Goal: Task Accomplishment & Management: Complete application form

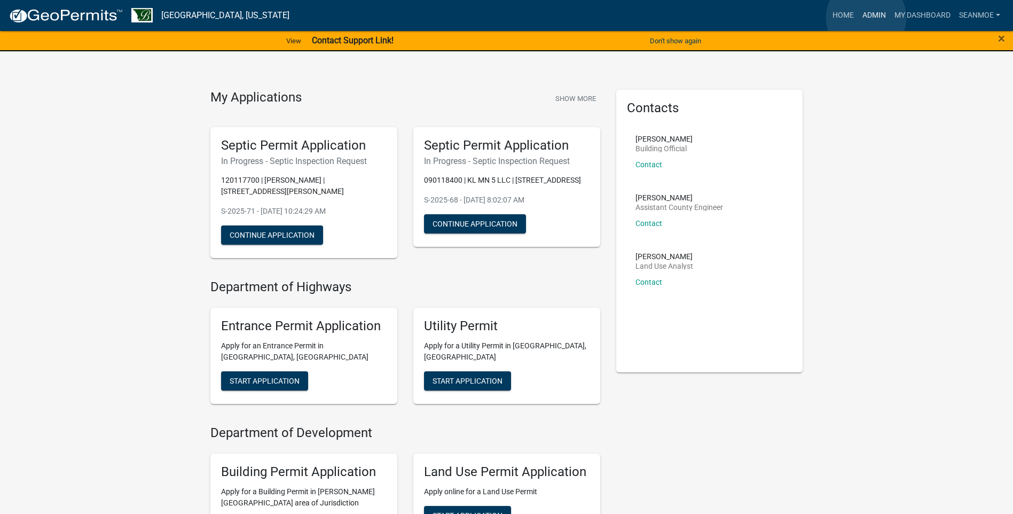
click at [866, 18] on link "Admin" at bounding box center [874, 15] width 32 height 20
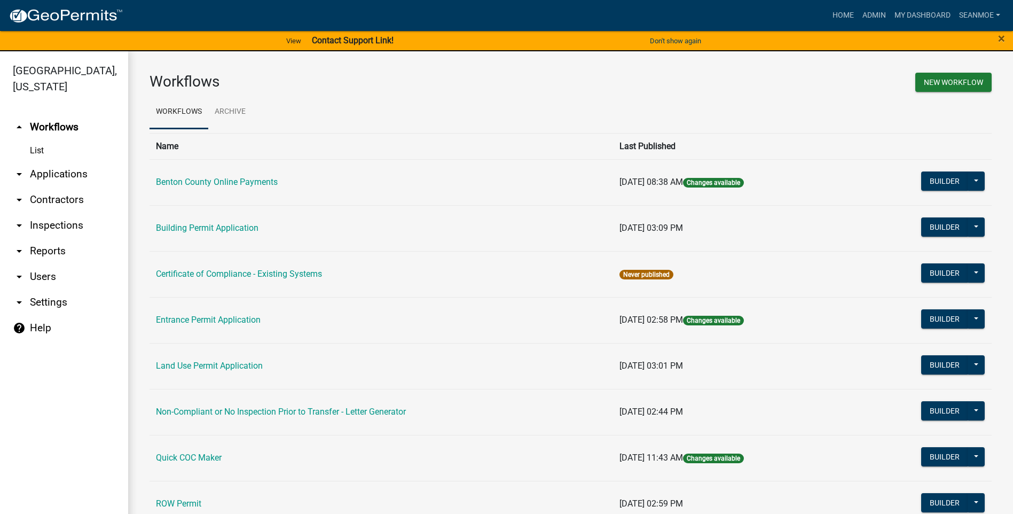
click at [67, 171] on link "arrow_drop_down Applications" at bounding box center [64, 174] width 128 height 26
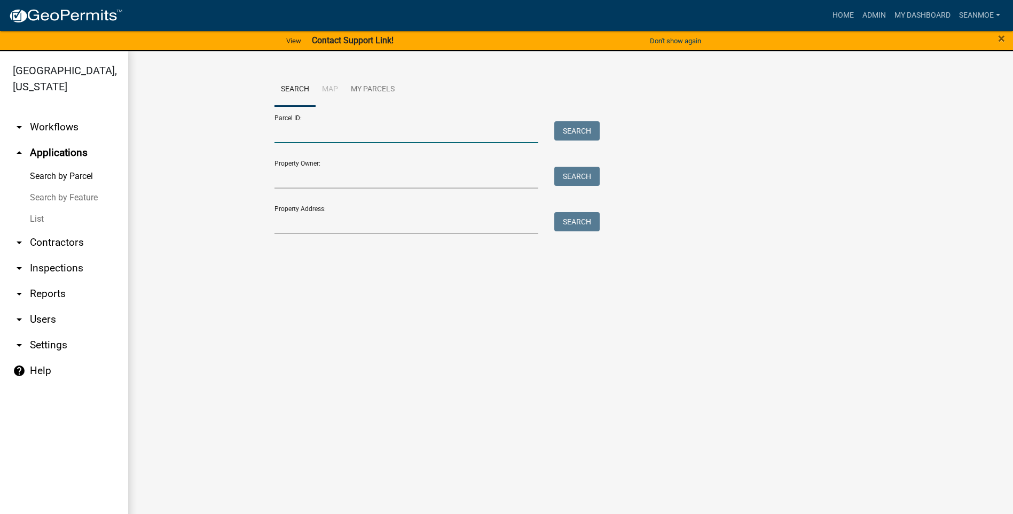
click at [315, 138] on input "Parcel ID:" at bounding box center [407, 132] width 264 height 22
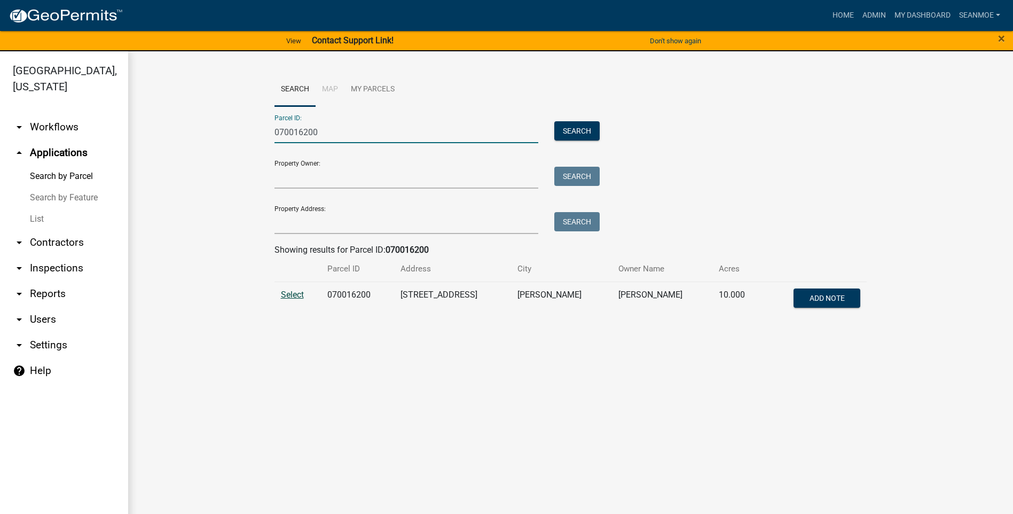
type input "070016200"
click at [298, 297] on span "Select" at bounding box center [292, 295] width 23 height 10
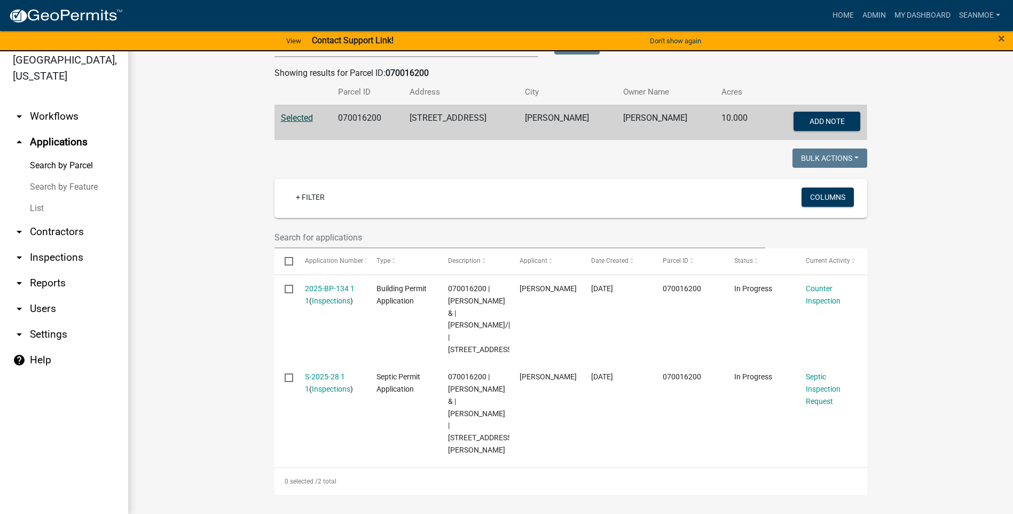
scroll to position [13, 0]
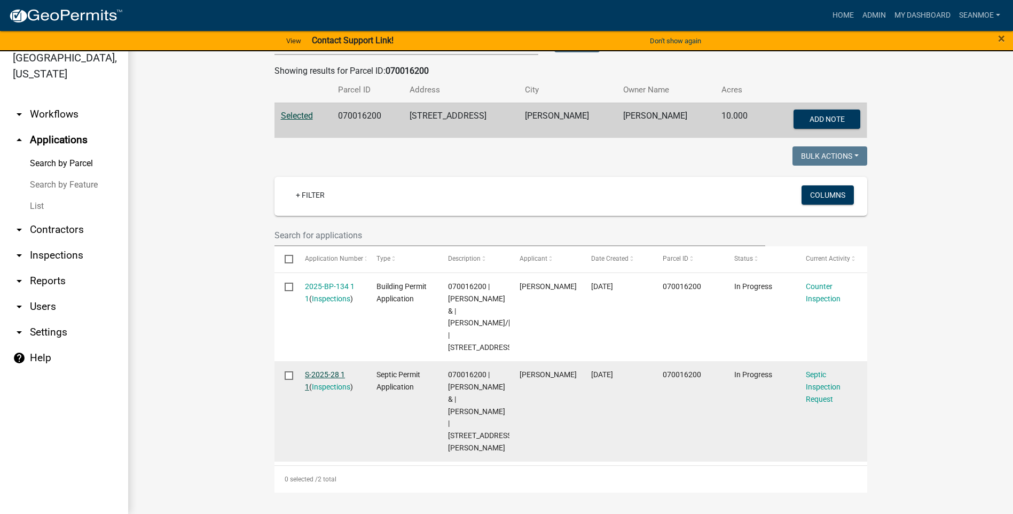
click at [319, 370] on link "S-2025-28 1 1" at bounding box center [325, 380] width 40 height 21
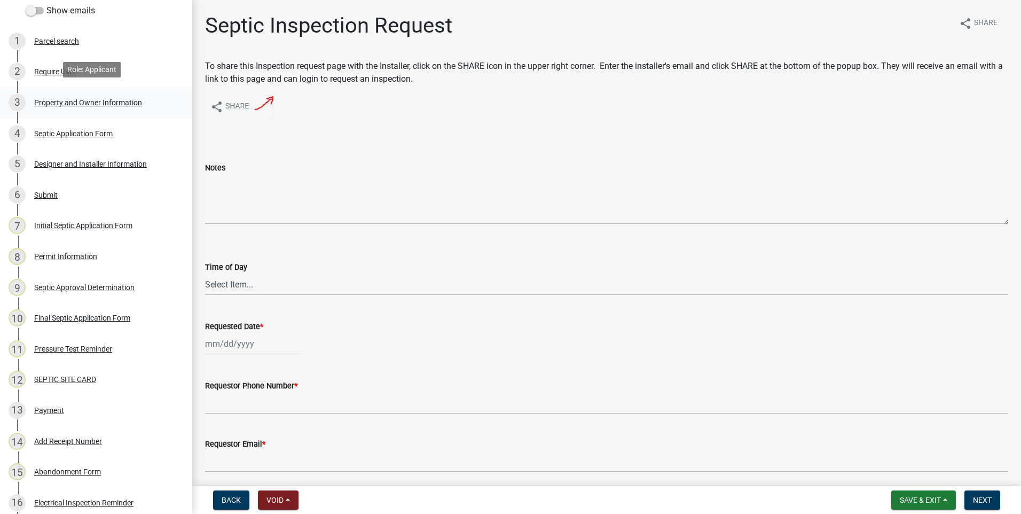
scroll to position [107, 0]
click at [64, 162] on div "Designer and Installer Information" at bounding box center [90, 161] width 113 height 7
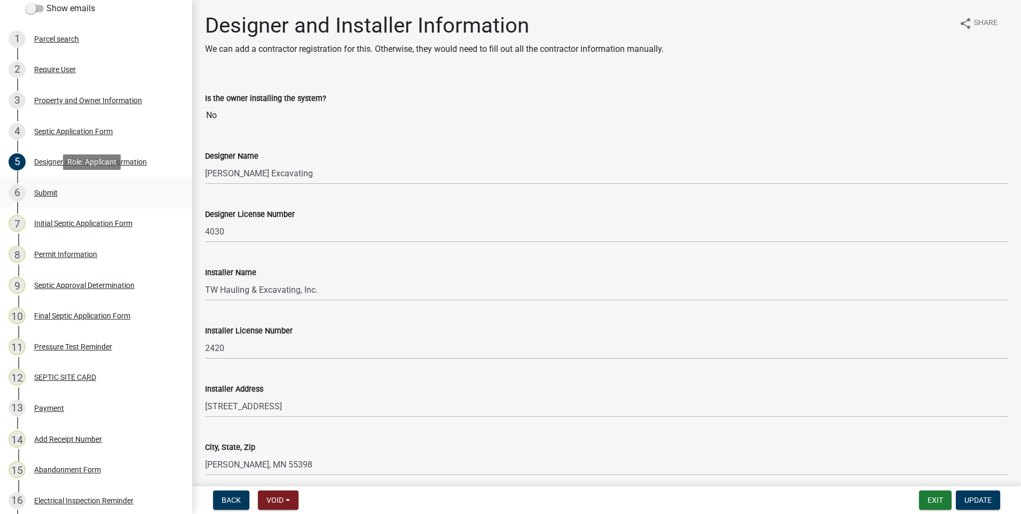
click at [46, 191] on div "Submit" at bounding box center [46, 192] width 24 height 7
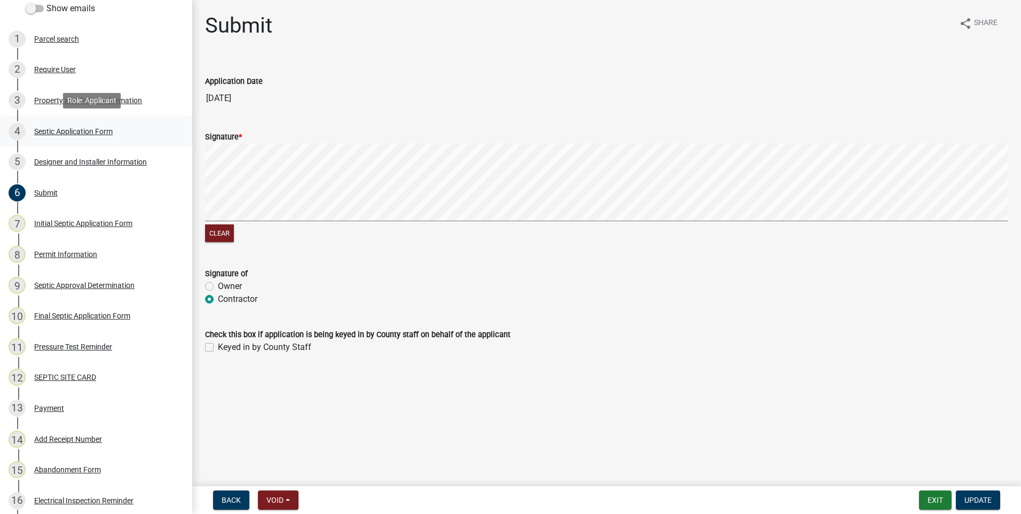
click at [53, 130] on div "Septic Application Form" at bounding box center [73, 131] width 79 height 7
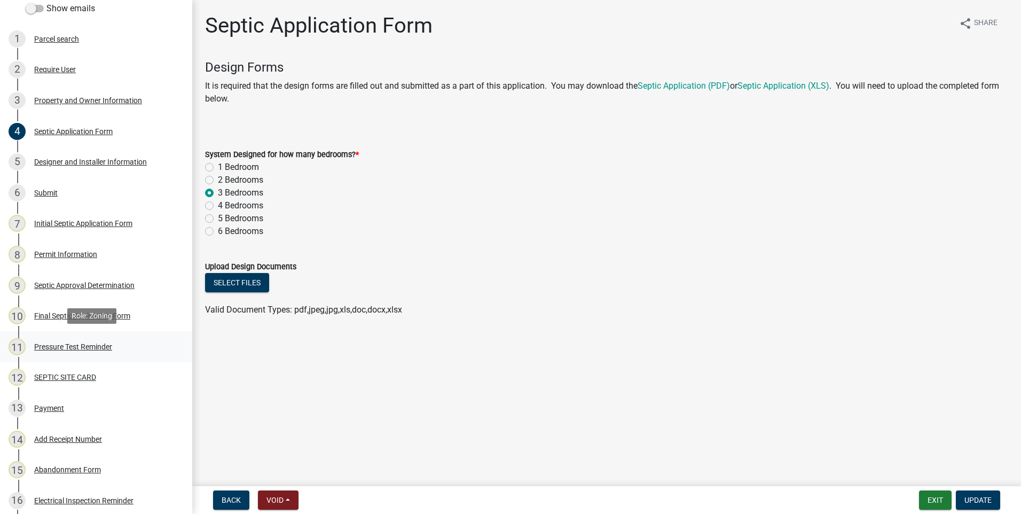
click at [87, 346] on div "Pressure Test Reminder" at bounding box center [73, 346] width 78 height 7
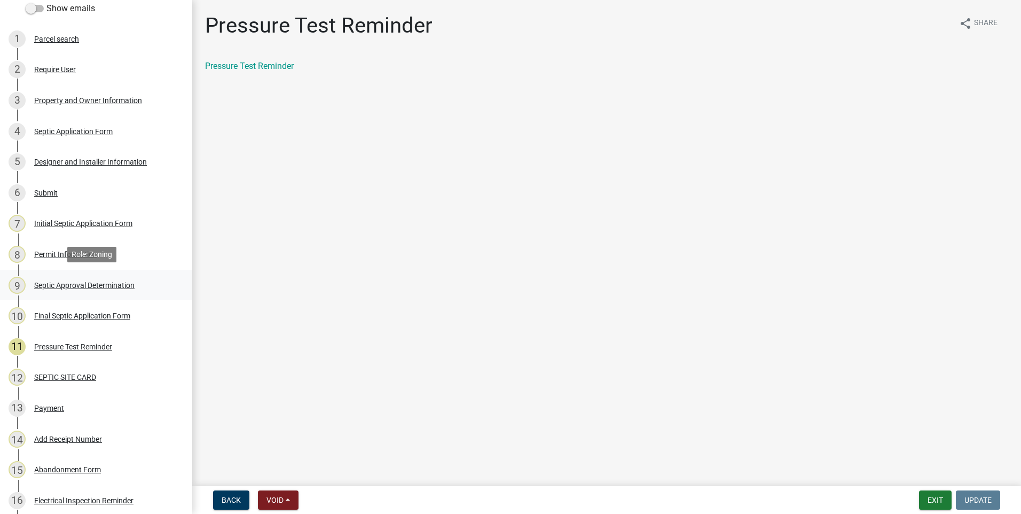
click at [69, 271] on link "9 Septic Approval Determination" at bounding box center [96, 285] width 192 height 31
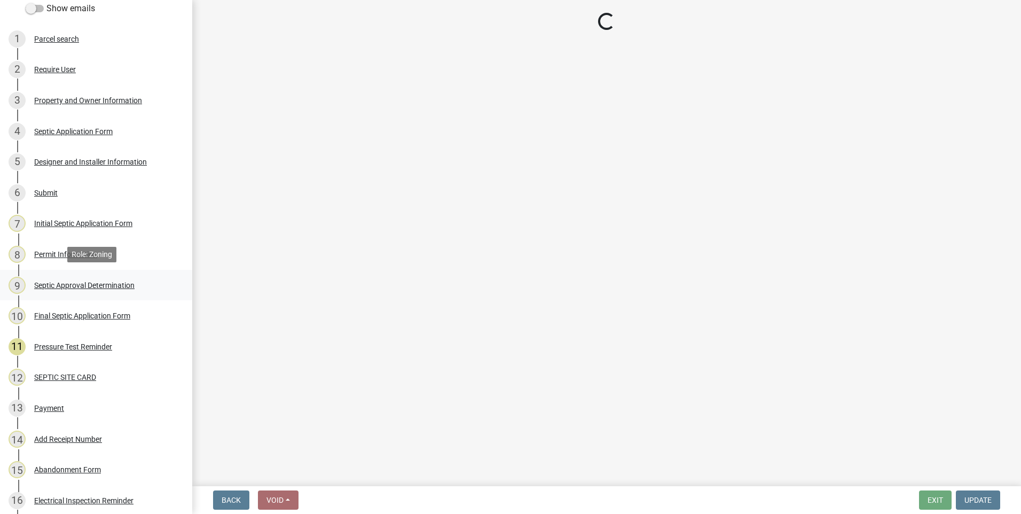
click at [73, 284] on div "Septic Approval Determination" at bounding box center [84, 285] width 100 height 7
select select "d675f826-2bf1-4ce2-9ebe-43c1842a6c70"
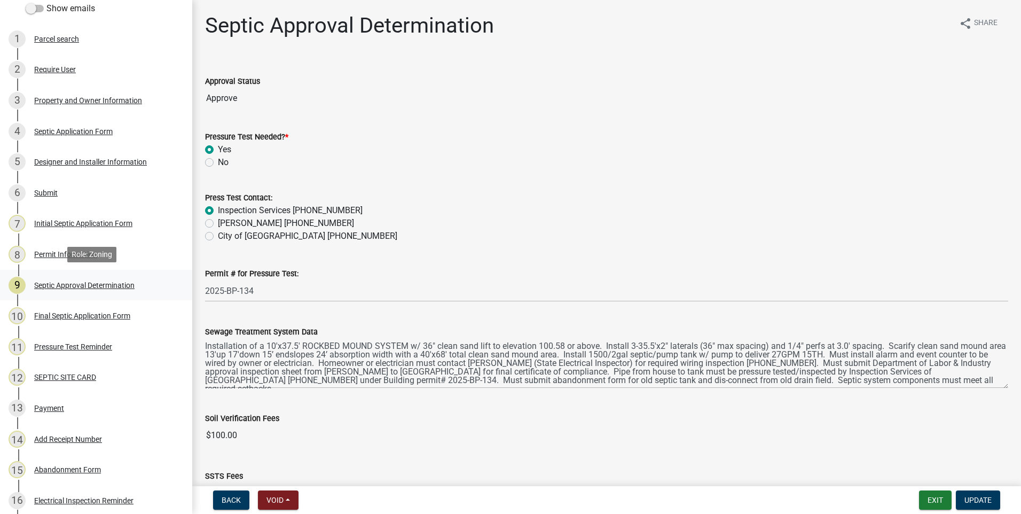
select select "d675f826-2bf1-4ce2-9ebe-43c1842a6c70"
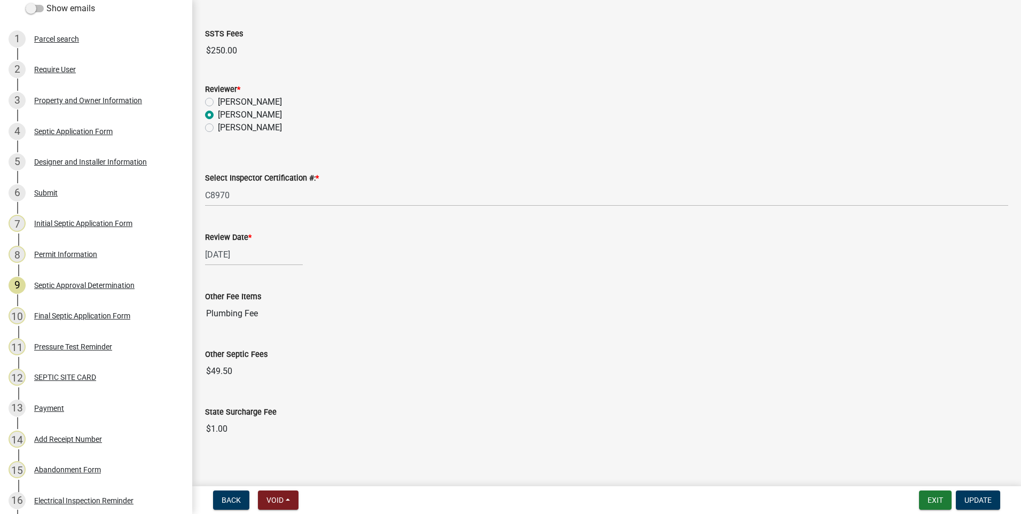
scroll to position [450, 0]
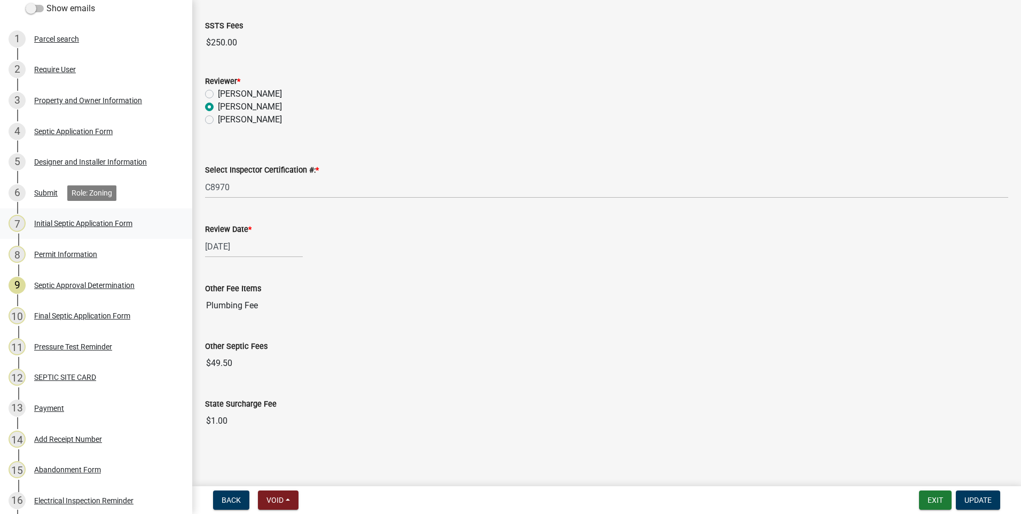
click at [89, 223] on div "Initial Septic Application Form" at bounding box center [83, 223] width 98 height 7
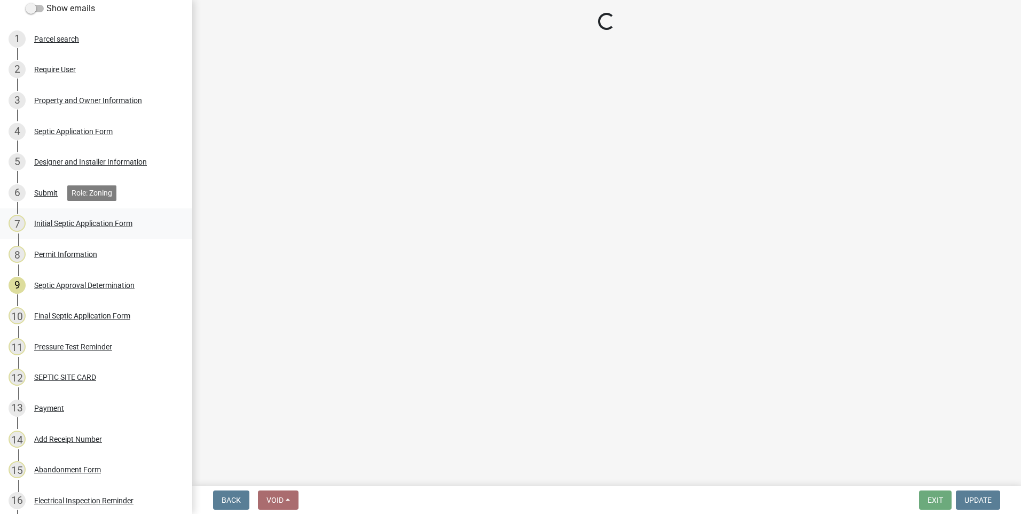
scroll to position [0, 0]
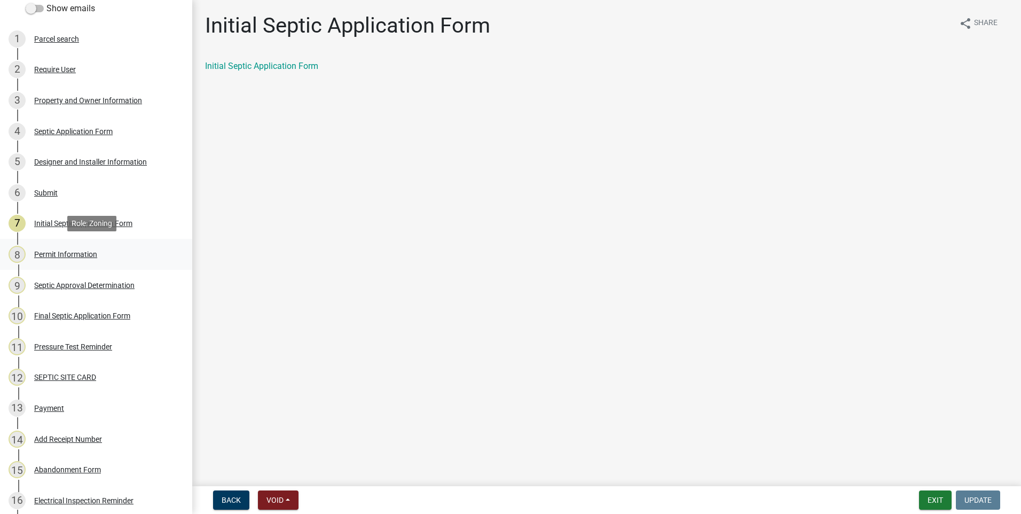
click at [82, 252] on div "Permit Information" at bounding box center [65, 254] width 63 height 7
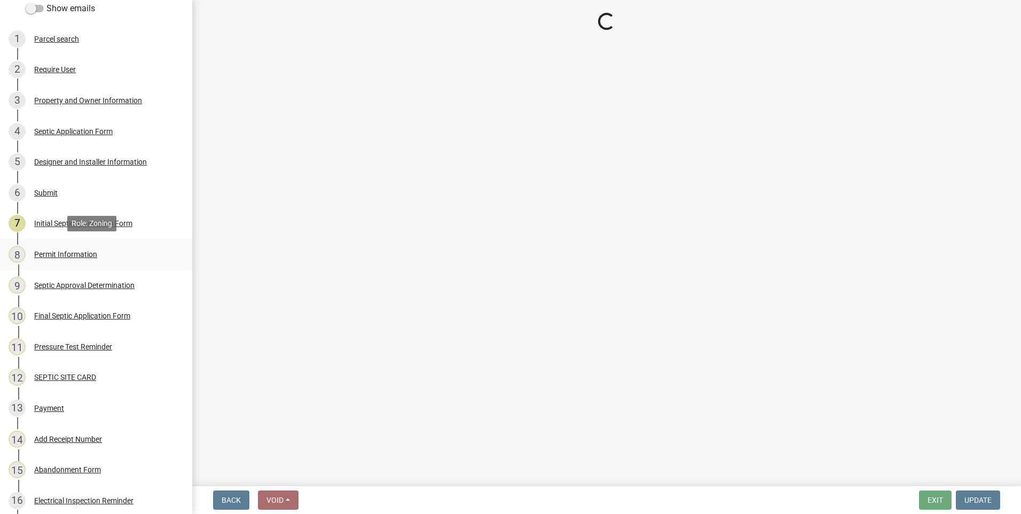
select select "14837335-7ac3-4a24-a0dd-0c2ea7c7d4a7"
select select "b3653c79-cd03-40dc-830a-fd4e6b226d5b"
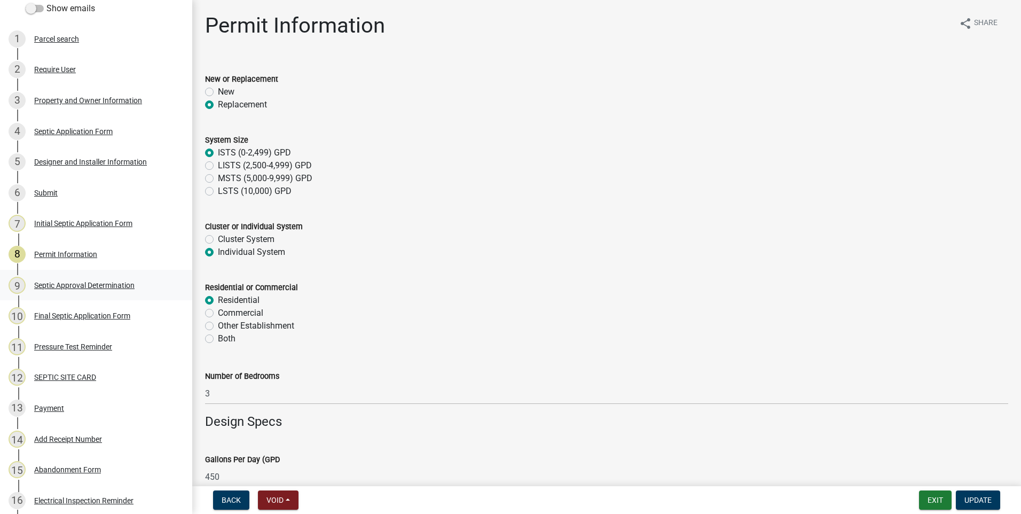
click at [95, 285] on div "Septic Approval Determination" at bounding box center [84, 285] width 100 height 7
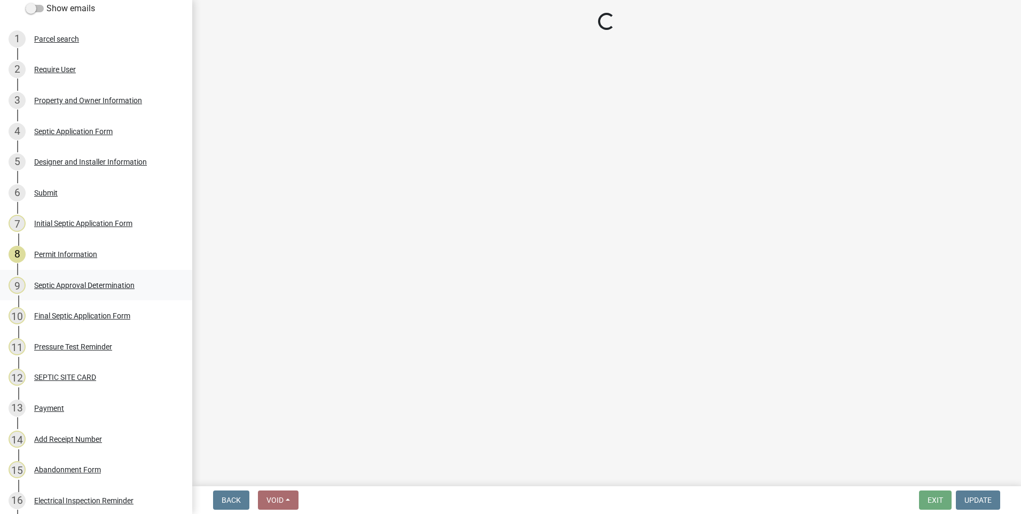
select select "d675f826-2bf1-4ce2-9ebe-43c1842a6c70"
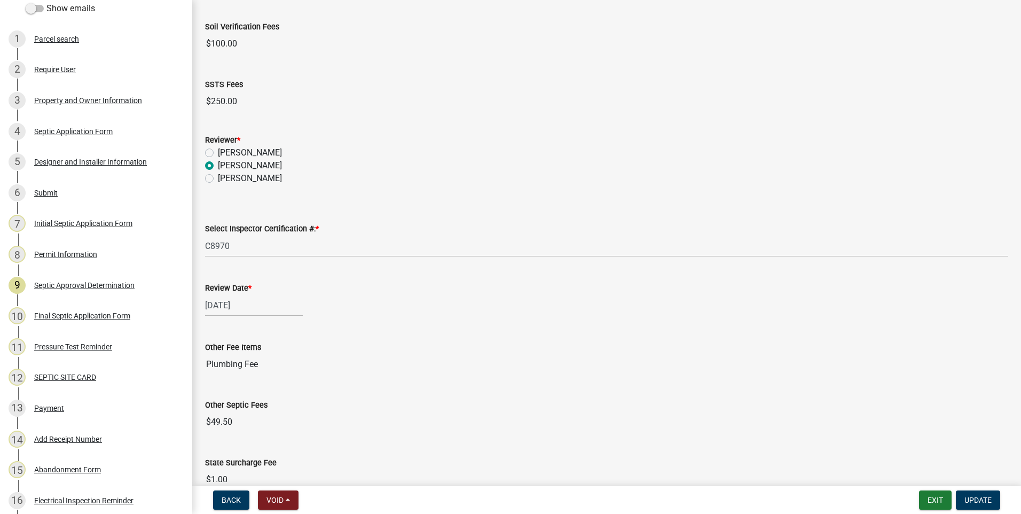
scroll to position [450, 0]
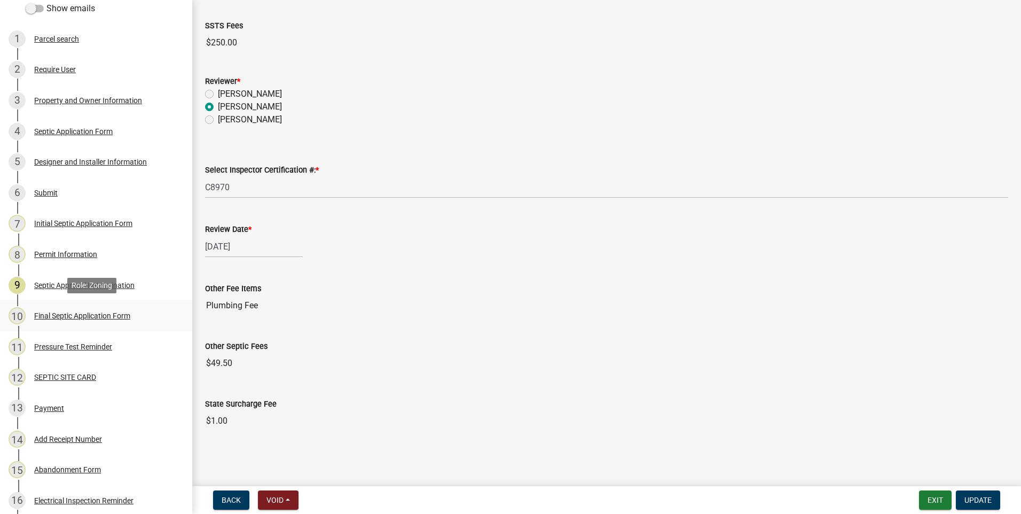
click at [113, 313] on div "Final Septic Application Form" at bounding box center [82, 315] width 96 height 7
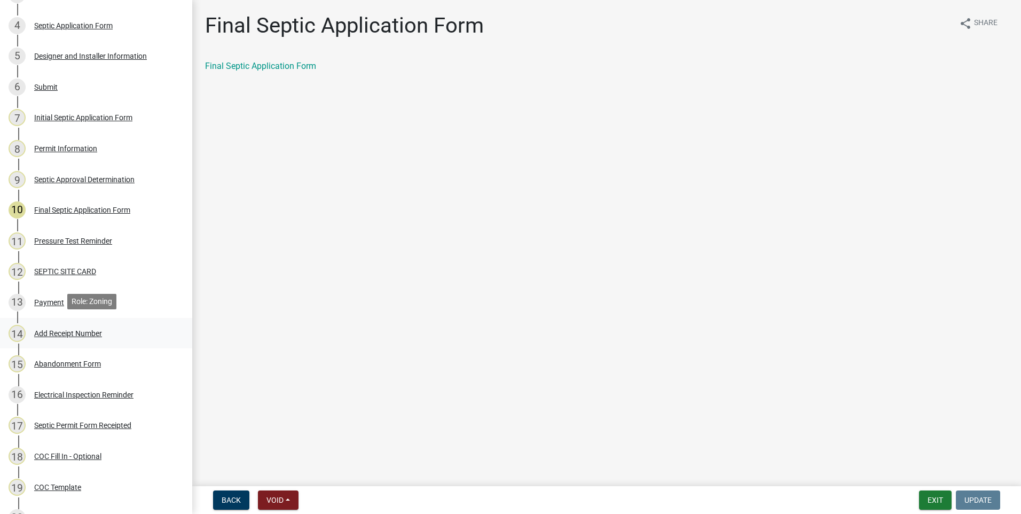
scroll to position [214, 0]
click at [49, 302] on div "Payment" at bounding box center [49, 301] width 30 height 7
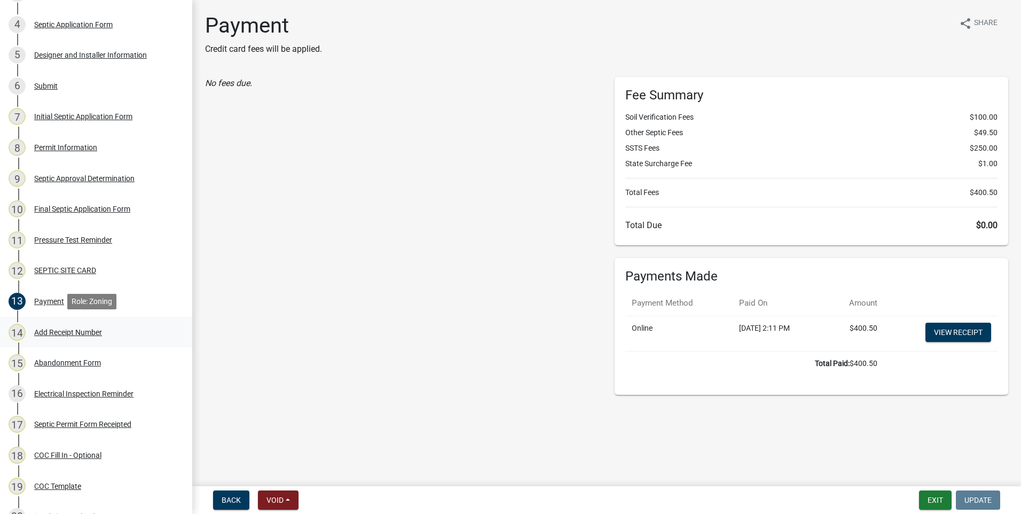
click at [76, 332] on div "Add Receipt Number" at bounding box center [68, 332] width 68 height 7
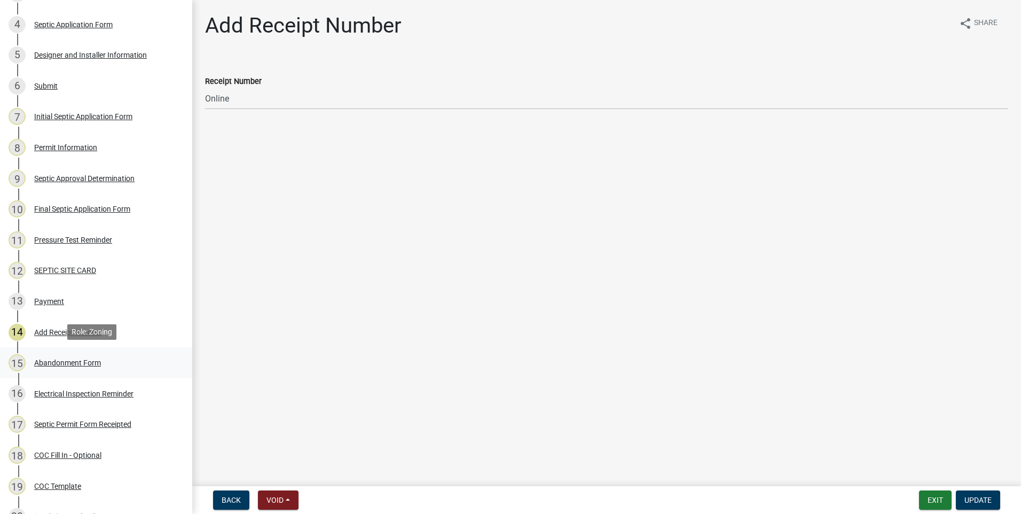
click at [67, 361] on div "Abandonment Form" at bounding box center [67, 362] width 67 height 7
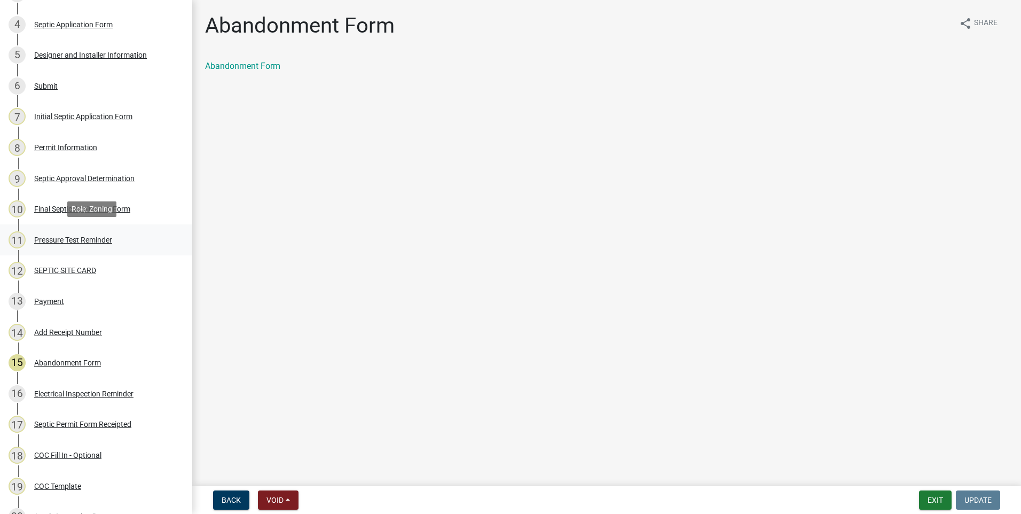
click at [57, 237] on div "Pressure Test Reminder" at bounding box center [73, 239] width 78 height 7
